Goal: Task Accomplishment & Management: Manage account settings

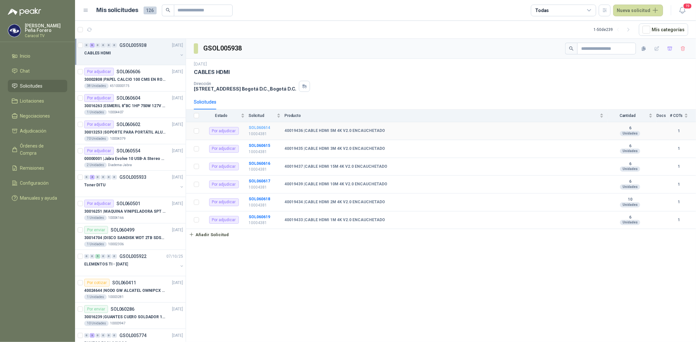
click at [257, 127] on b "SOL060614" at bounding box center [260, 128] width 22 height 5
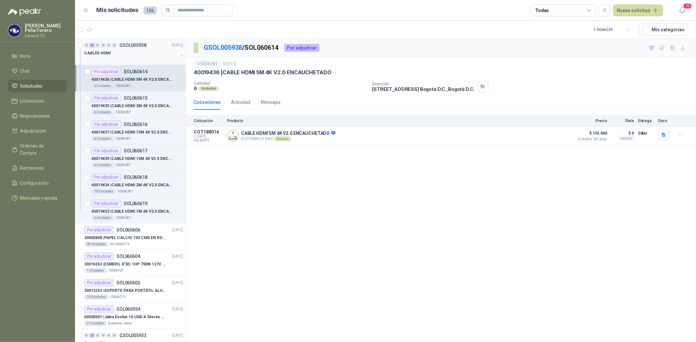
click at [105, 53] on p "CABLES HDMI" at bounding box center [97, 53] width 27 height 6
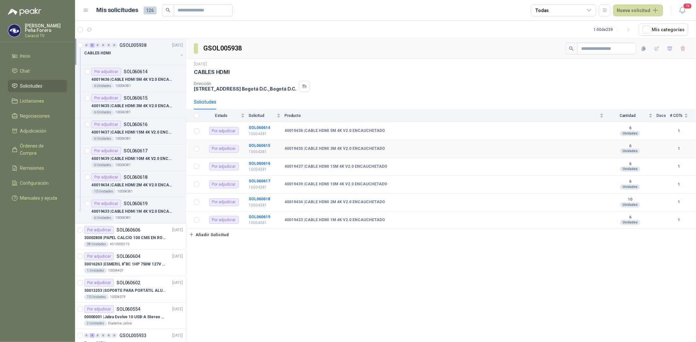
click at [260, 149] on p "10004381" at bounding box center [265, 152] width 32 height 6
click at [261, 146] on b "SOL060615" at bounding box center [260, 145] width 22 height 5
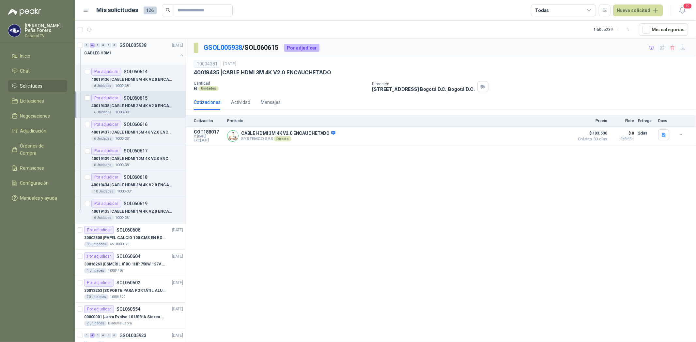
click at [93, 52] on p "CABLES HDMI" at bounding box center [97, 53] width 27 height 6
